Goal: Check status: Check status

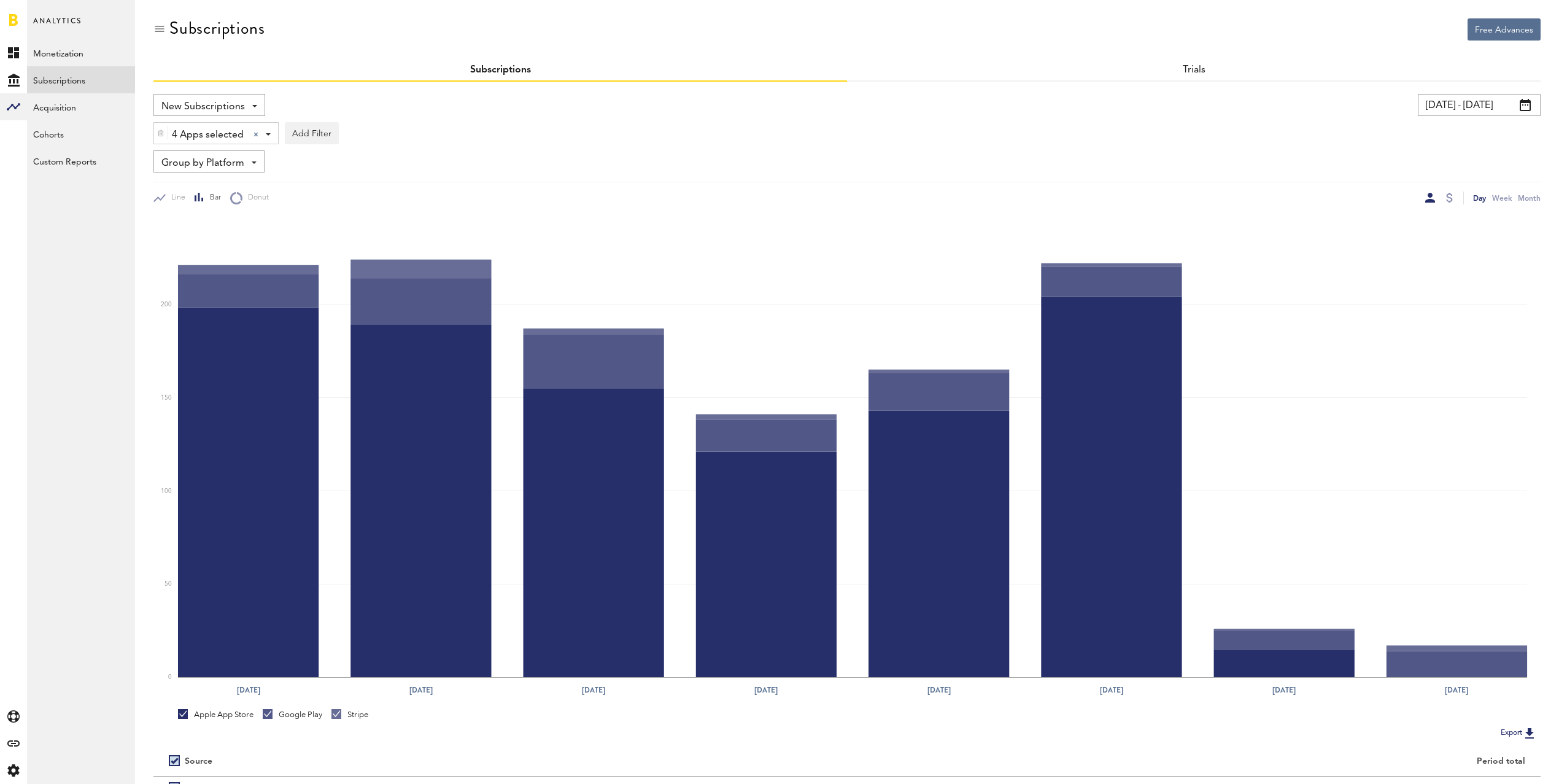
click at [215, 136] on span "4 Apps selected" at bounding box center [208, 135] width 72 height 21
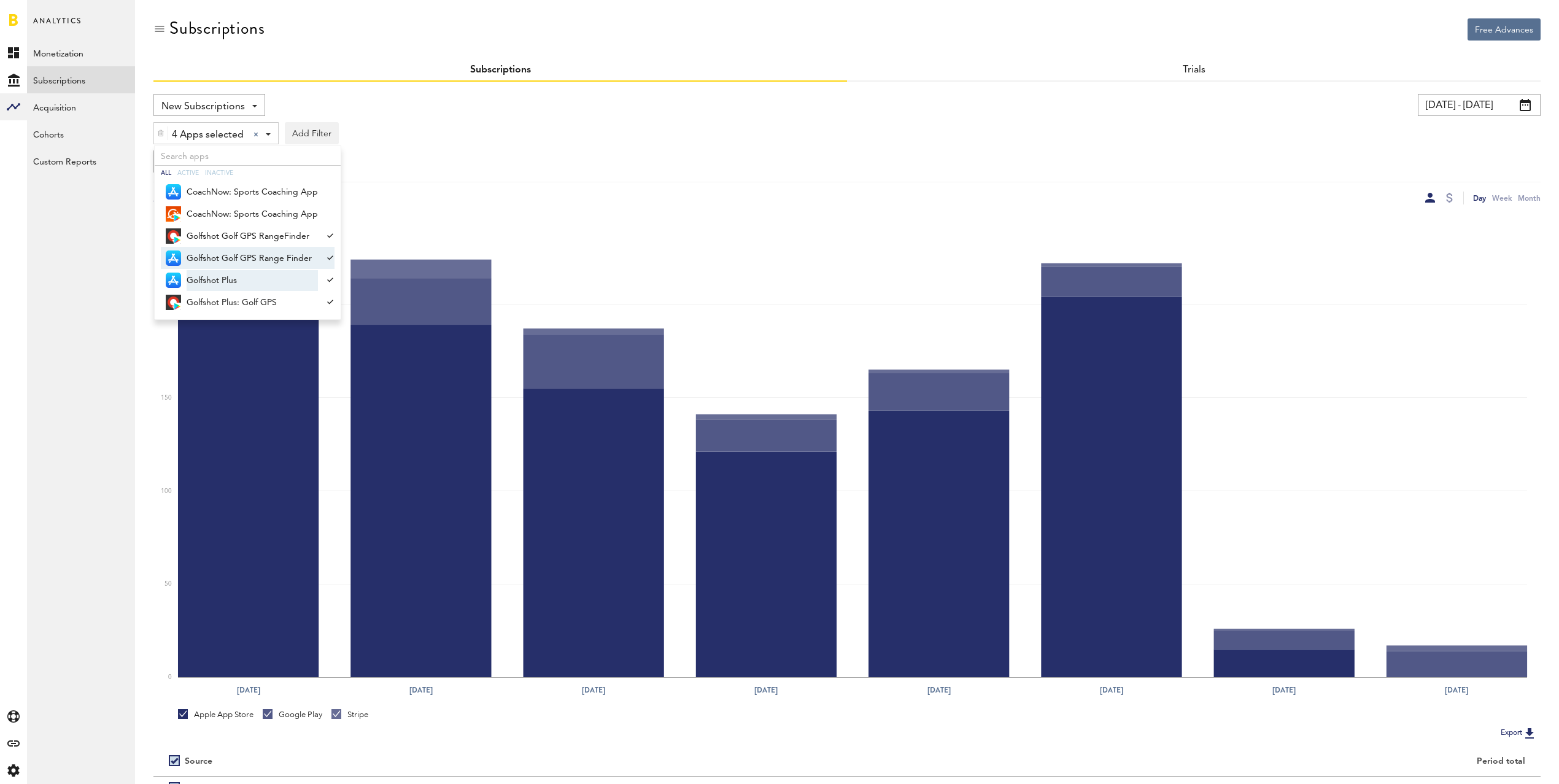
drag, startPoint x: 267, startPoint y: 258, endPoint x: 258, endPoint y: 276, distance: 20.1
click at [267, 258] on span "Golfshot Golf GPS Range Finder" at bounding box center [252, 258] width 131 height 21
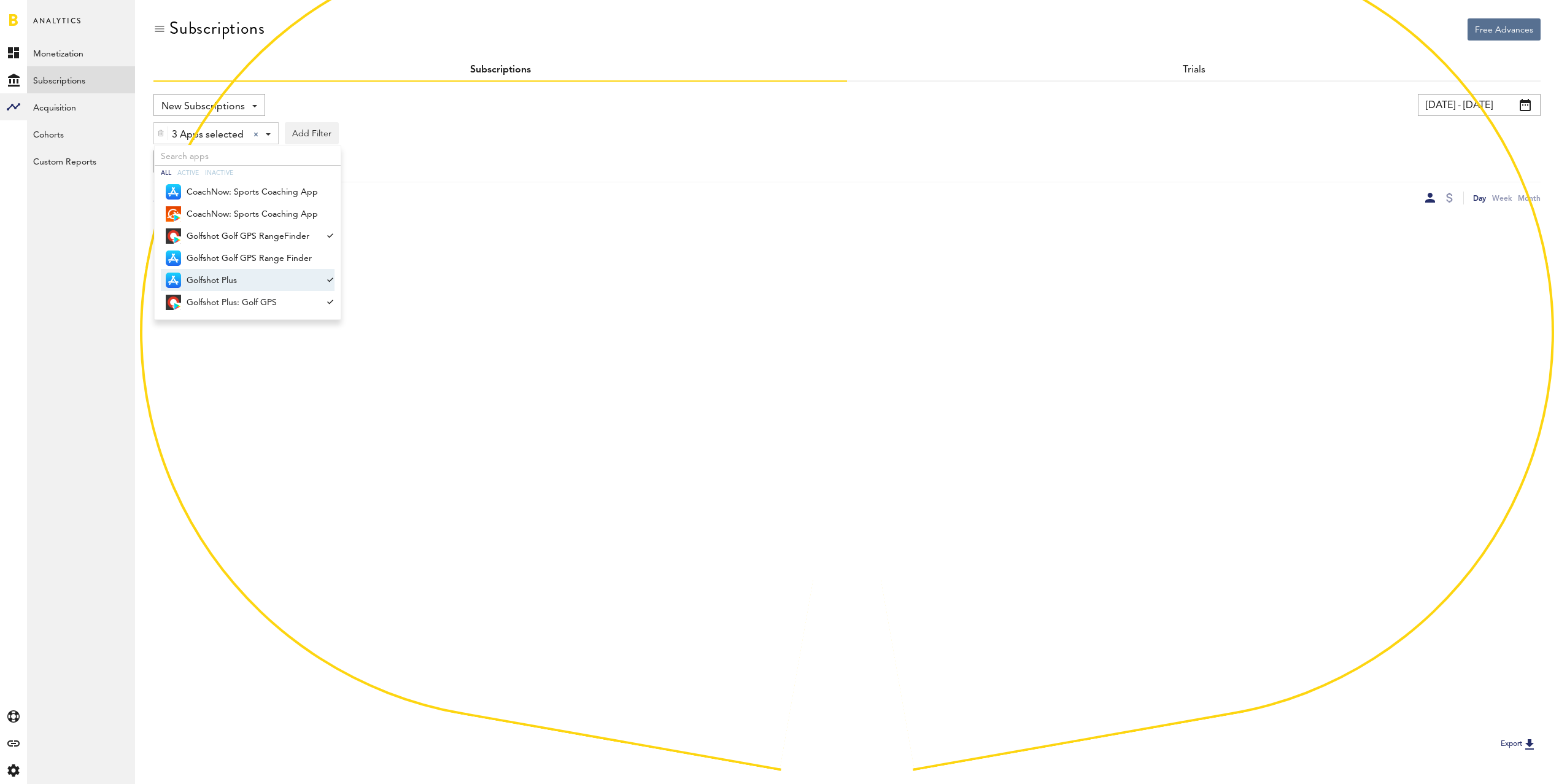
click at [257, 274] on span "Golfshot Plus" at bounding box center [252, 281] width 131 height 21
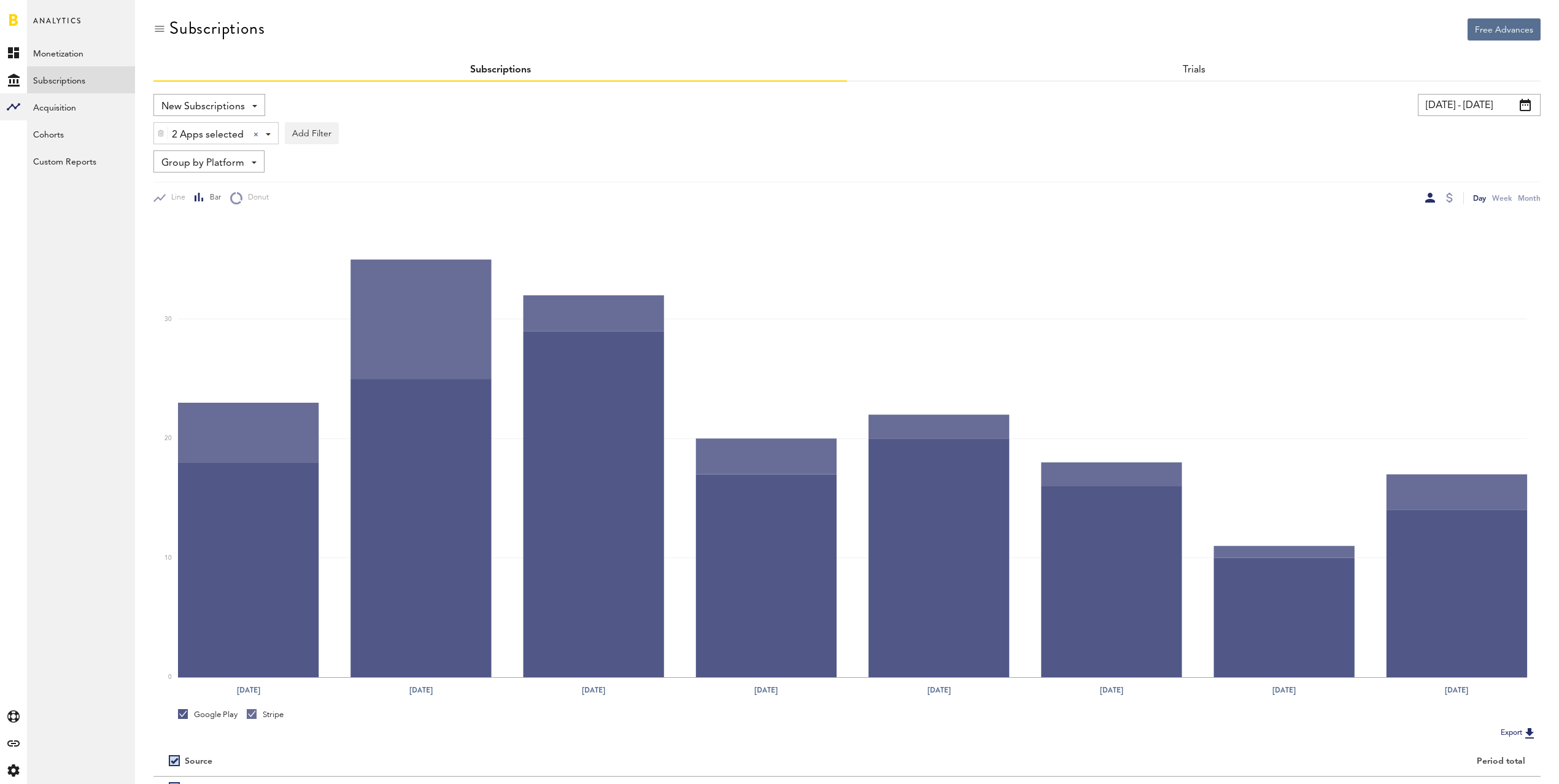
click at [1502, 108] on input "08/01/25 - 08/08/25" at bounding box center [1479, 104] width 123 height 22
click at [1295, 140] on span "Last 30 days" at bounding box center [1287, 140] width 40 height 8
type input "[DATE] - [DATE]"
type input "[DATE]"
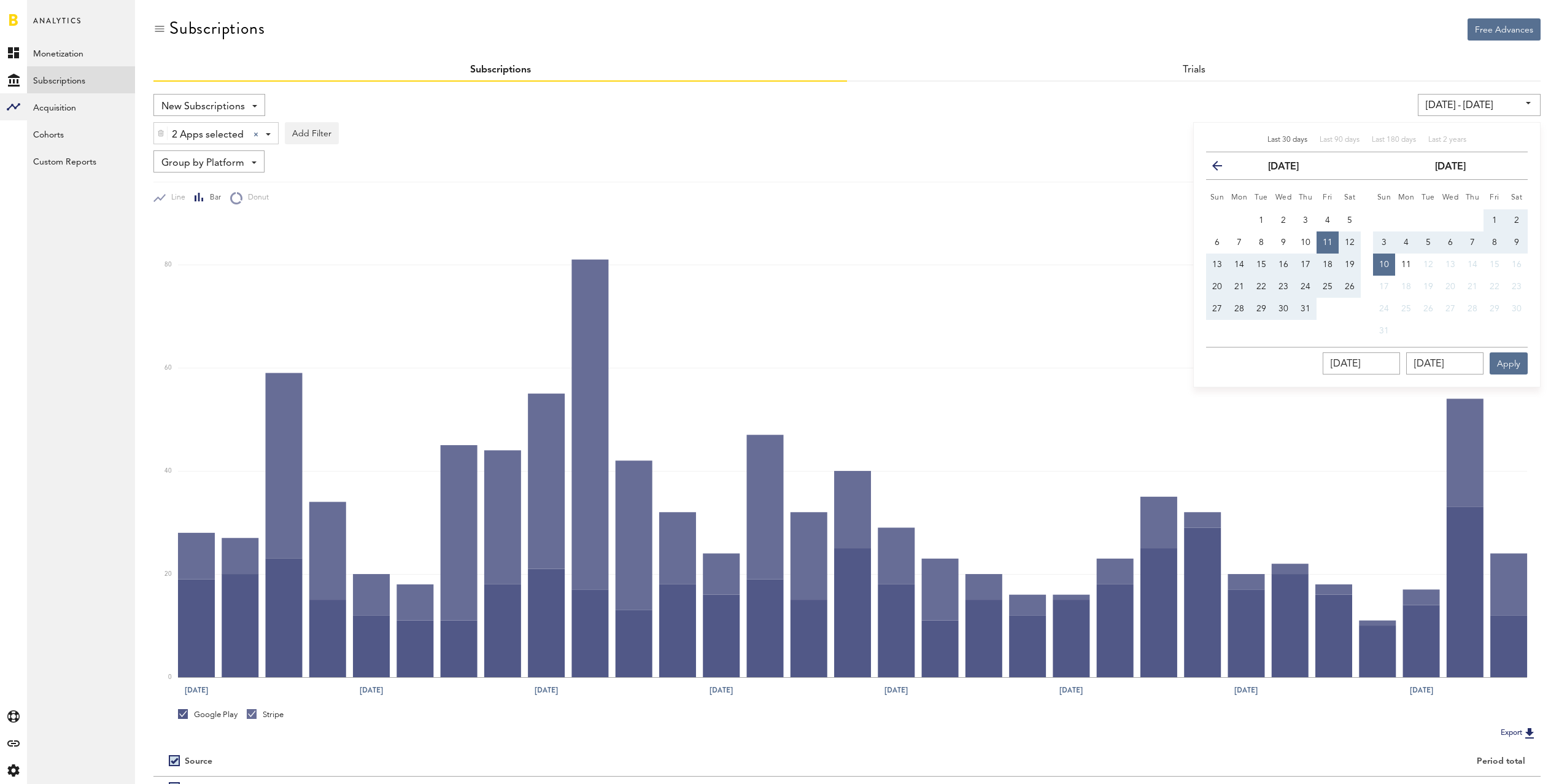
click at [885, 168] on div "Group by Platform Group by Platform Group by App Group by Subscription Group by…" at bounding box center [847, 161] width 1388 height 22
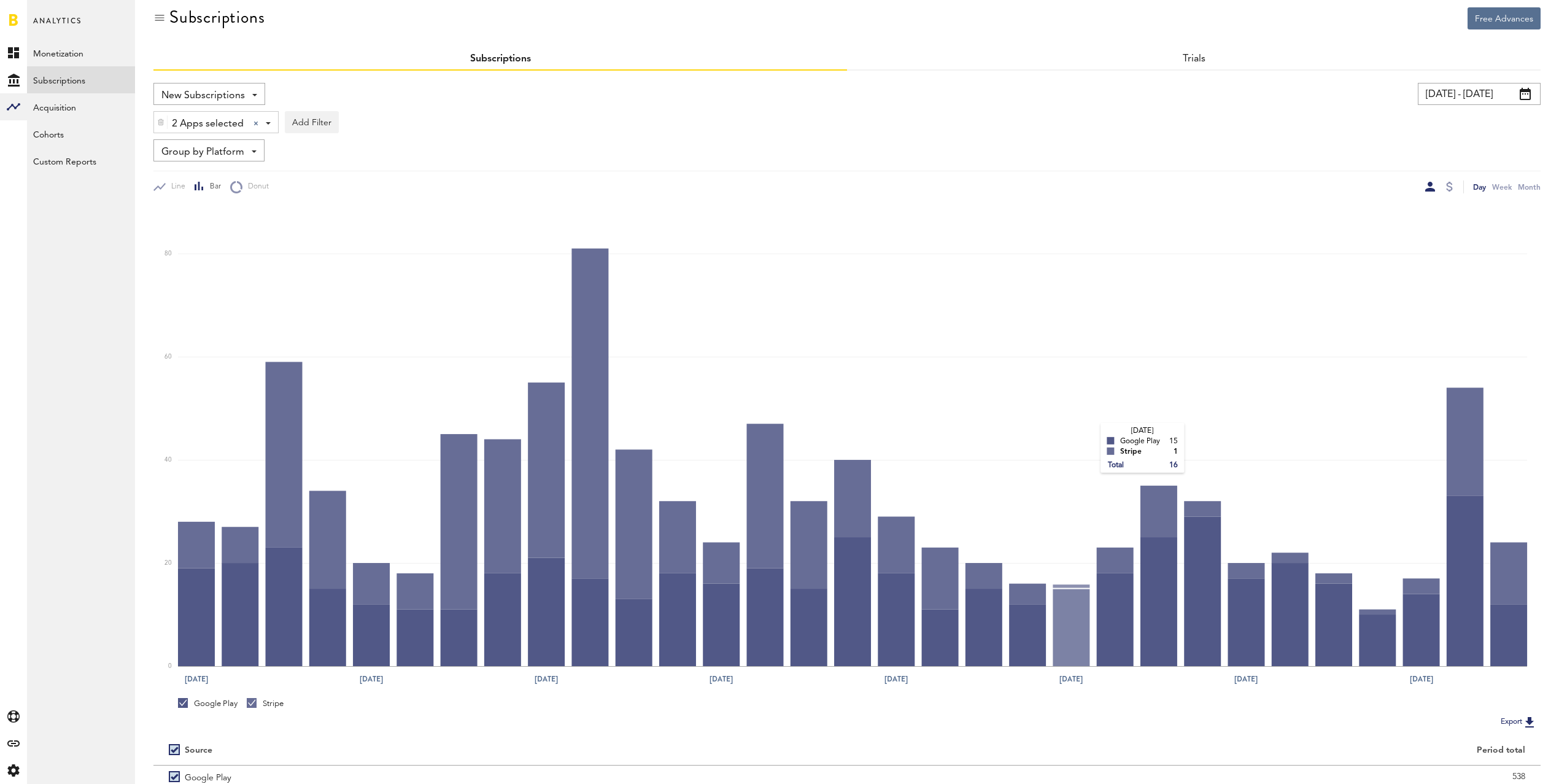
scroll to position [29, 0]
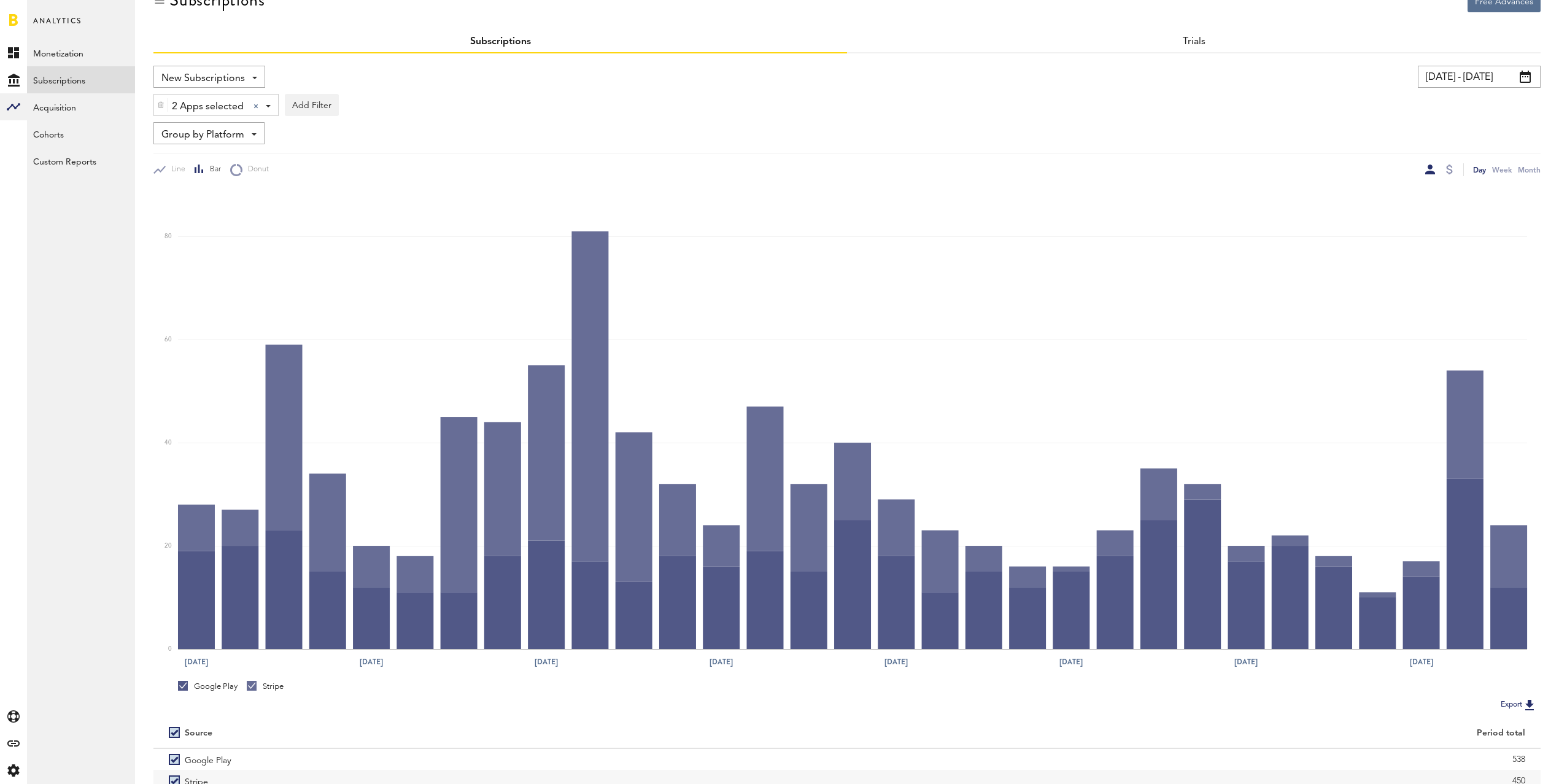
click at [234, 71] on span "New Subscriptions" at bounding box center [203, 79] width 83 height 21
click at [228, 204] on span "New Subscriptions" at bounding box center [228, 207] width 125 height 21
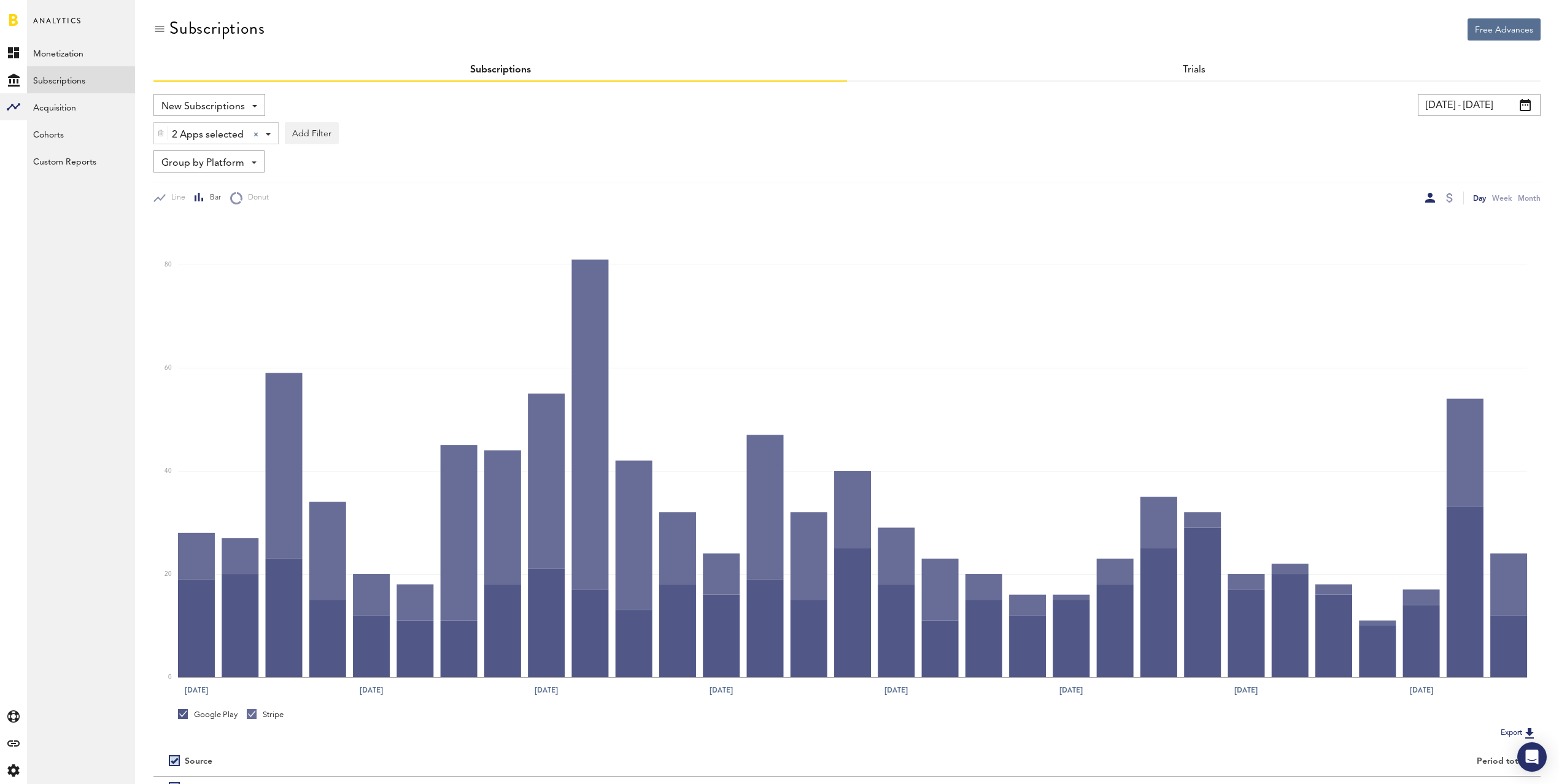
click at [1444, 104] on input "[DATE] - [DATE]" at bounding box center [1479, 104] width 123 height 22
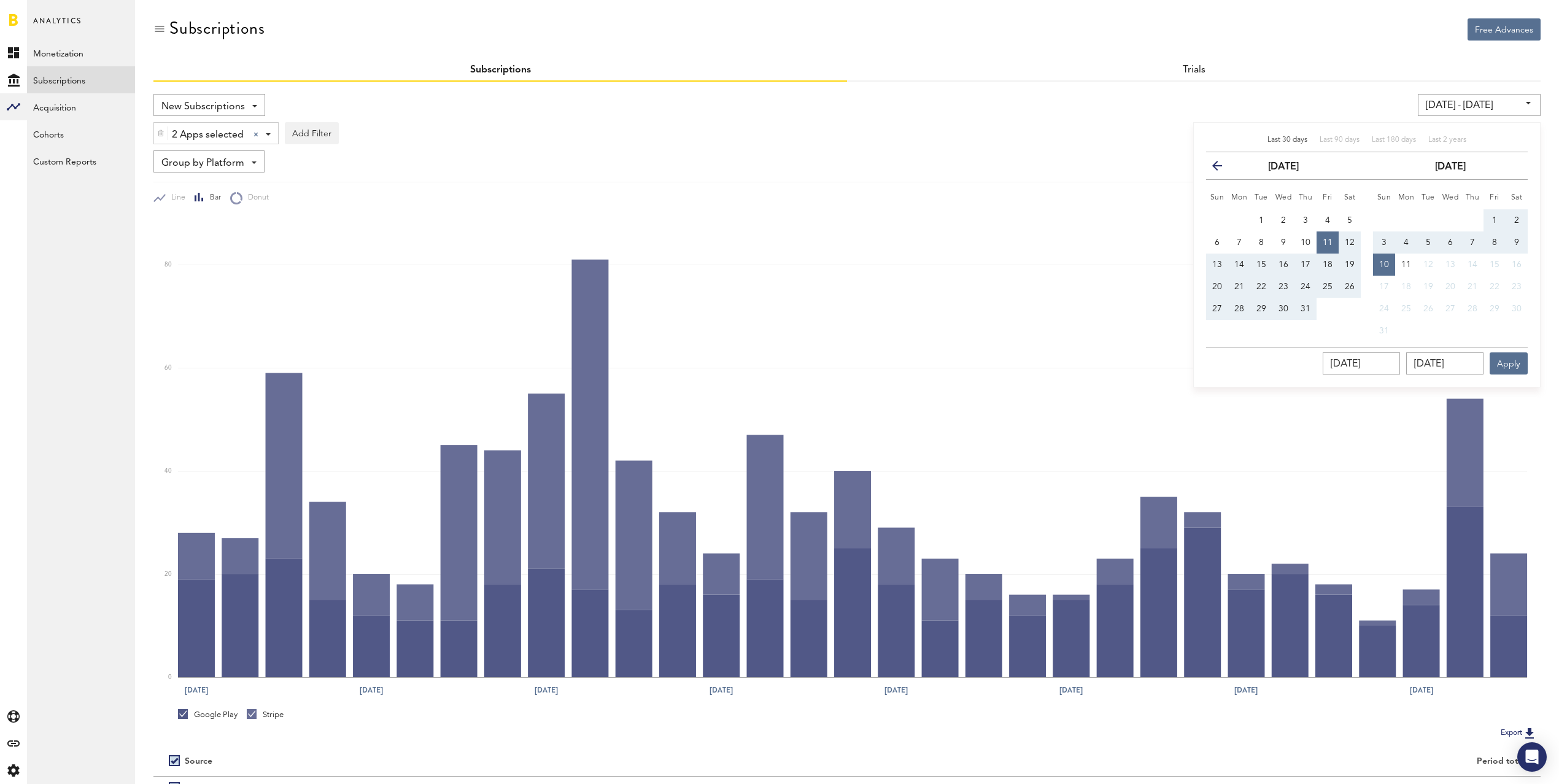
drag, startPoint x: 1492, startPoint y: 214, endPoint x: 1483, endPoint y: 220, distance: 10.8
click at [1492, 216] on span "1" at bounding box center [1494, 220] width 5 height 8
type input "[DATE] - [DATE]"
type input "[DATE]"
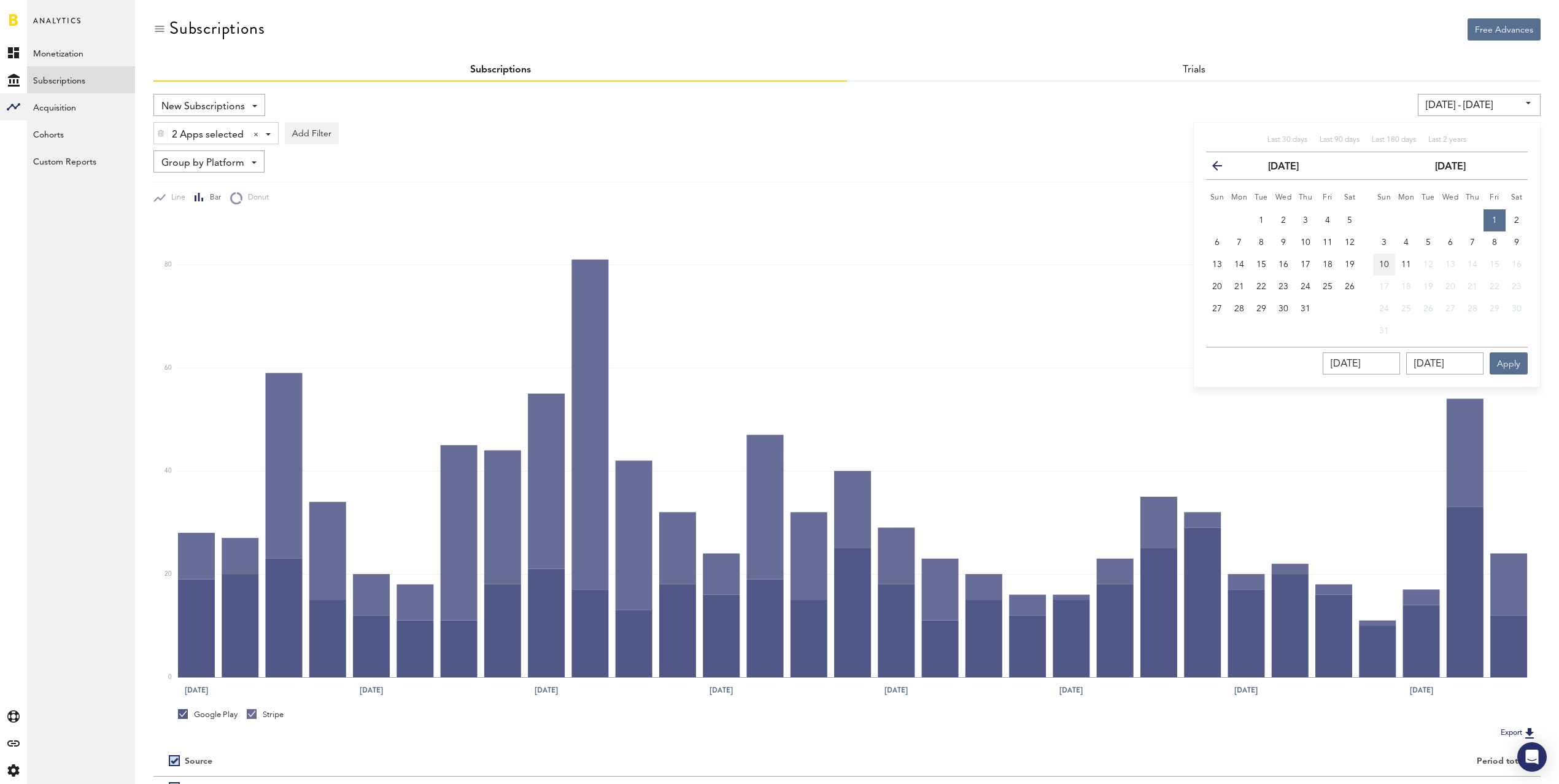
click at [1385, 264] on span "10" at bounding box center [1384, 264] width 10 height 8
type input "[DATE] - [DATE]"
type input "[DATE]"
click at [1515, 351] on div "[DATE] [DATE] Apply" at bounding box center [1367, 360] width 321 height 28
click at [1515, 360] on button "Apply" at bounding box center [1509, 363] width 38 height 22
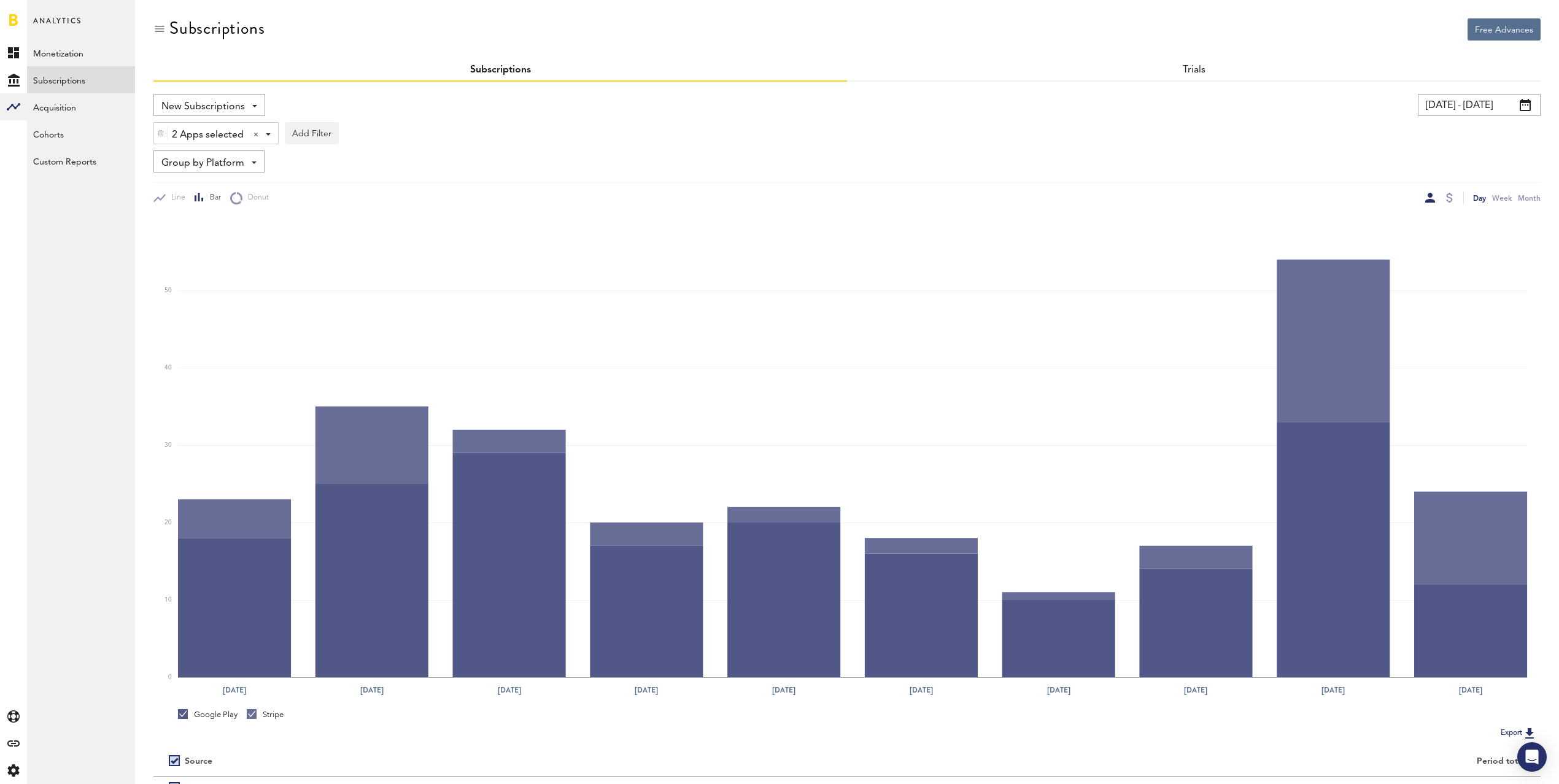
click at [1471, 106] on input "[DATE] - [DATE]" at bounding box center [1479, 104] width 123 height 22
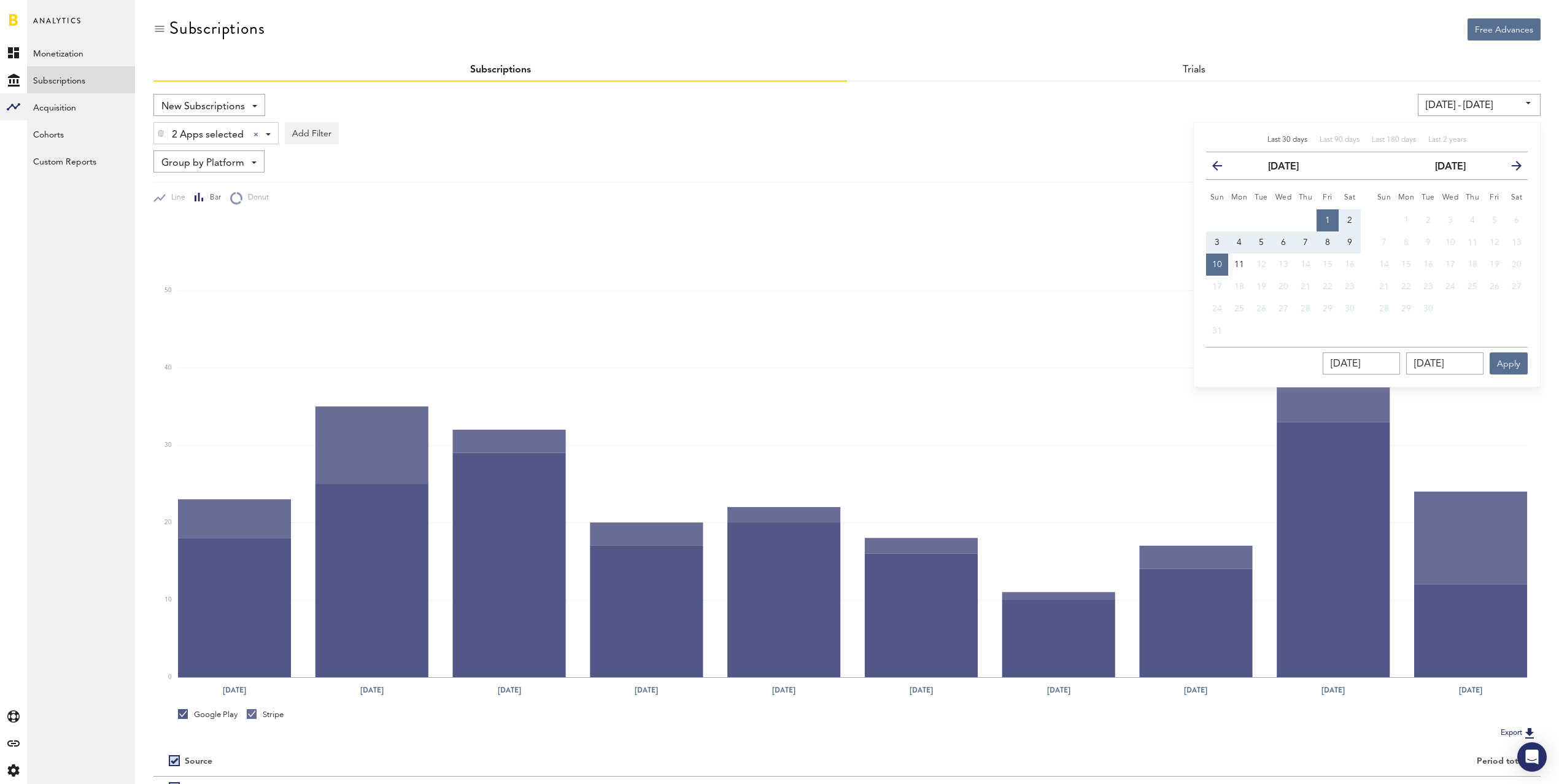
click at [1286, 140] on span "Last 30 days" at bounding box center [1287, 140] width 40 height 8
type input "[DATE] - [DATE]"
type input "[DATE]"
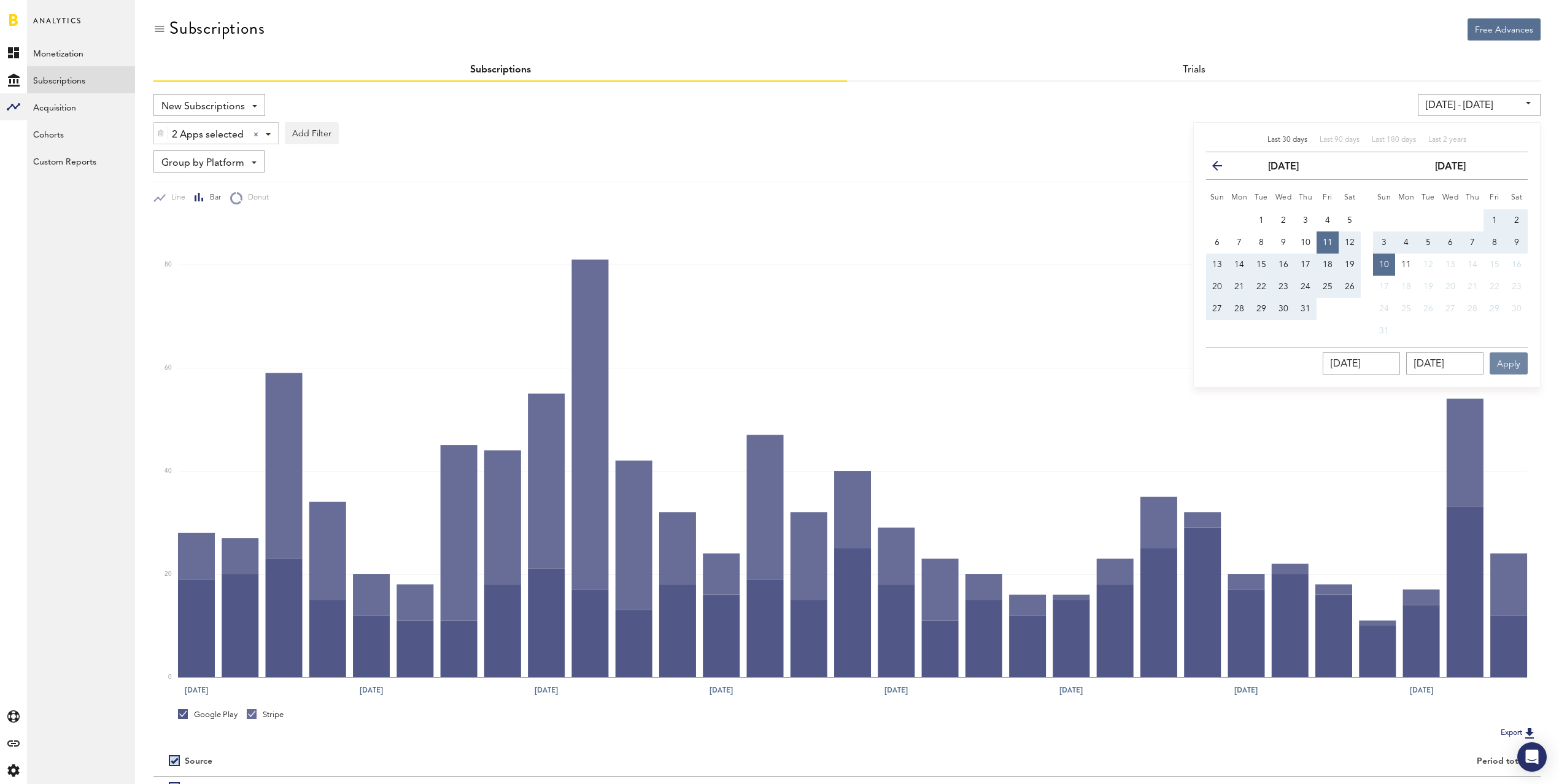
click at [1510, 361] on button "Apply" at bounding box center [1509, 363] width 38 height 22
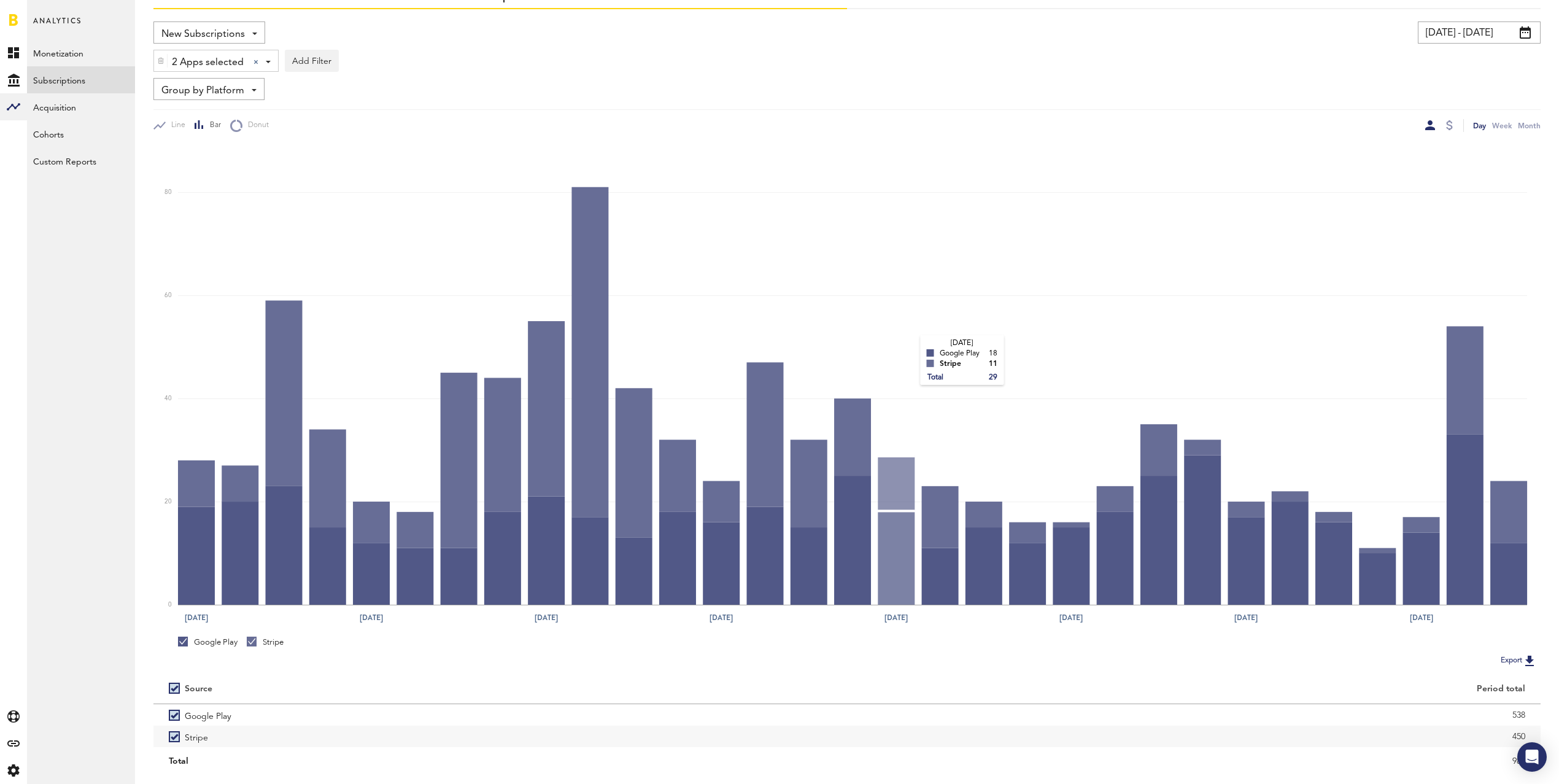
scroll to position [103, 0]
